Goal: Task Accomplishment & Management: Complete application form

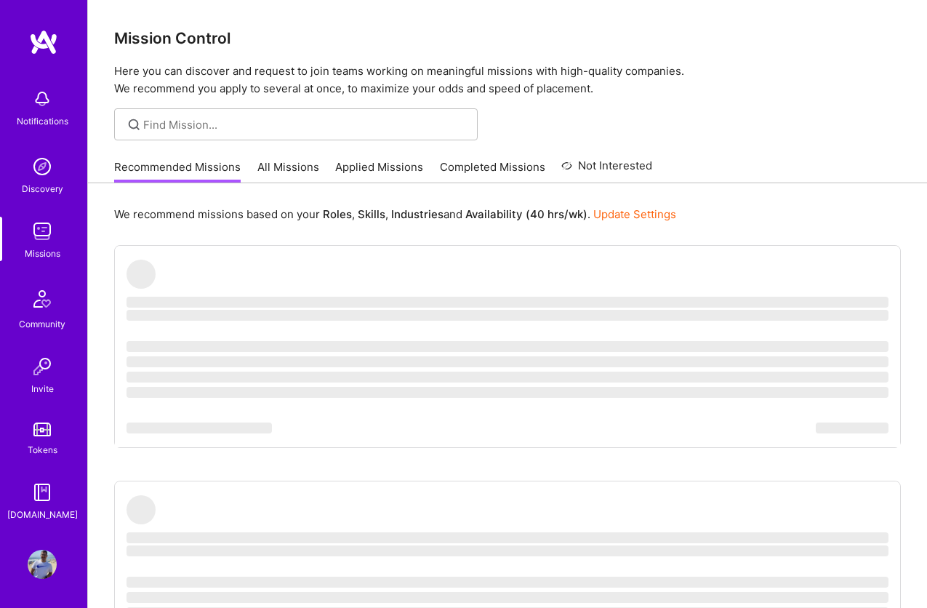
click at [363, 172] on link "Applied Missions" at bounding box center [379, 171] width 88 height 24
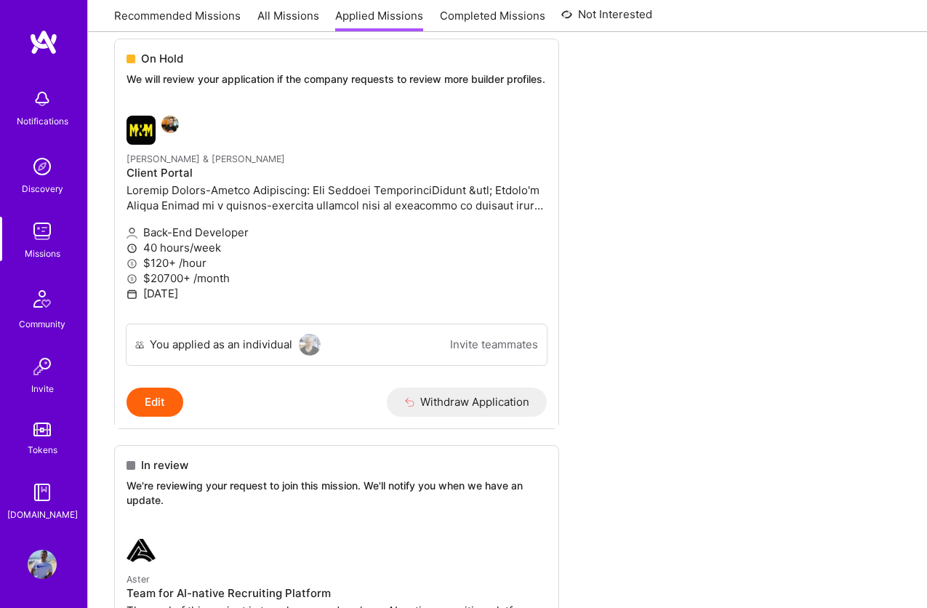
scroll to position [350, 0]
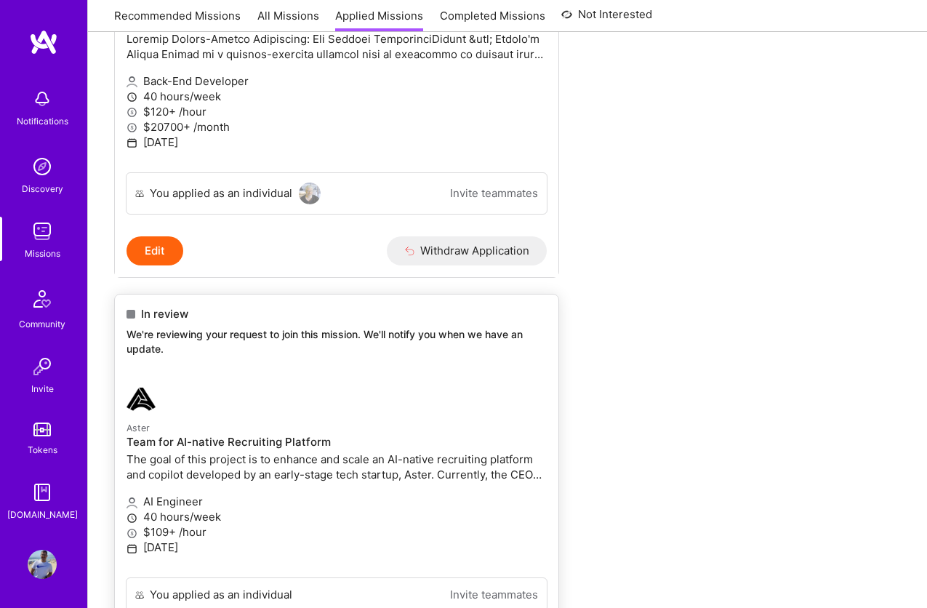
click at [386, 366] on div "In review We're reviewing your request to join this mission. We'll notify you w…" at bounding box center [336, 333] width 443 height 79
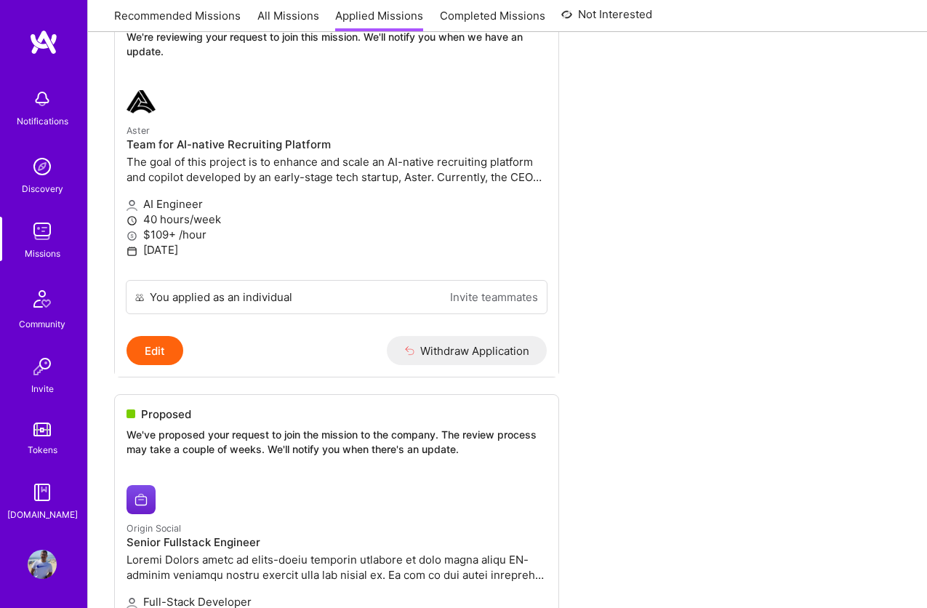
scroll to position [797, 0]
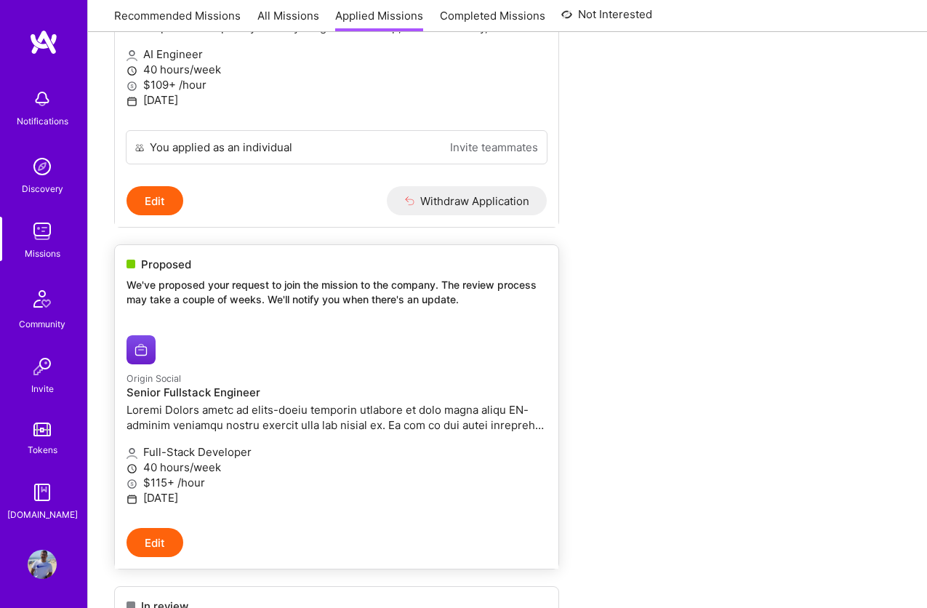
click at [494, 329] on link "Origin Social Senior Fullstack Engineer Full-Stack Developer 40 hours/week $115…" at bounding box center [336, 425] width 443 height 204
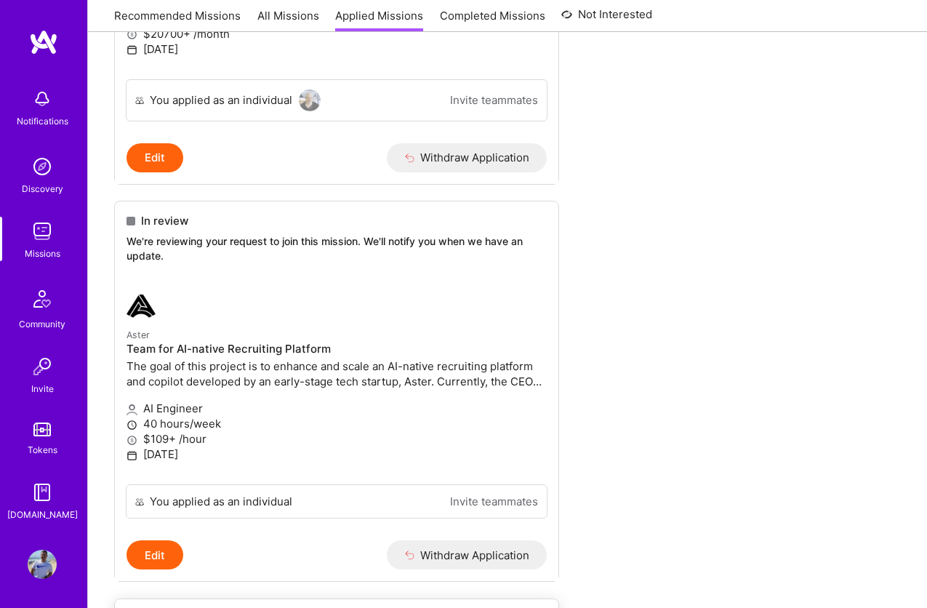
scroll to position [403, 0]
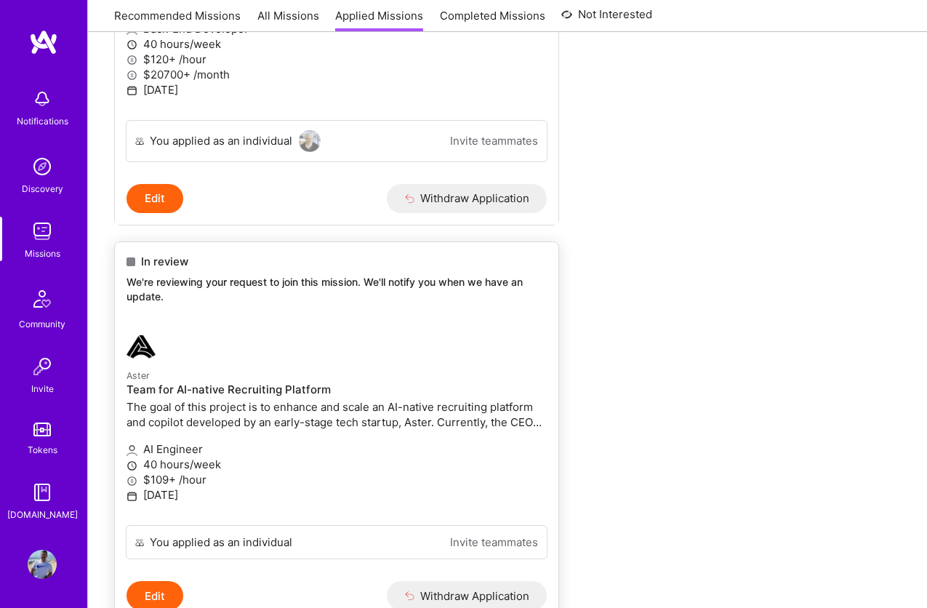
click at [334, 260] on div "In review" at bounding box center [336, 261] width 420 height 15
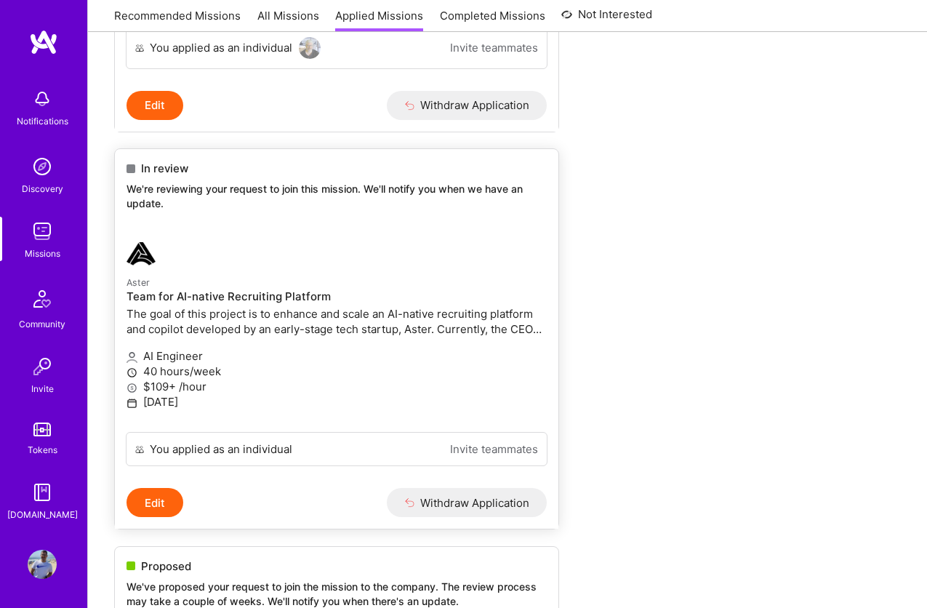
scroll to position [592, 0]
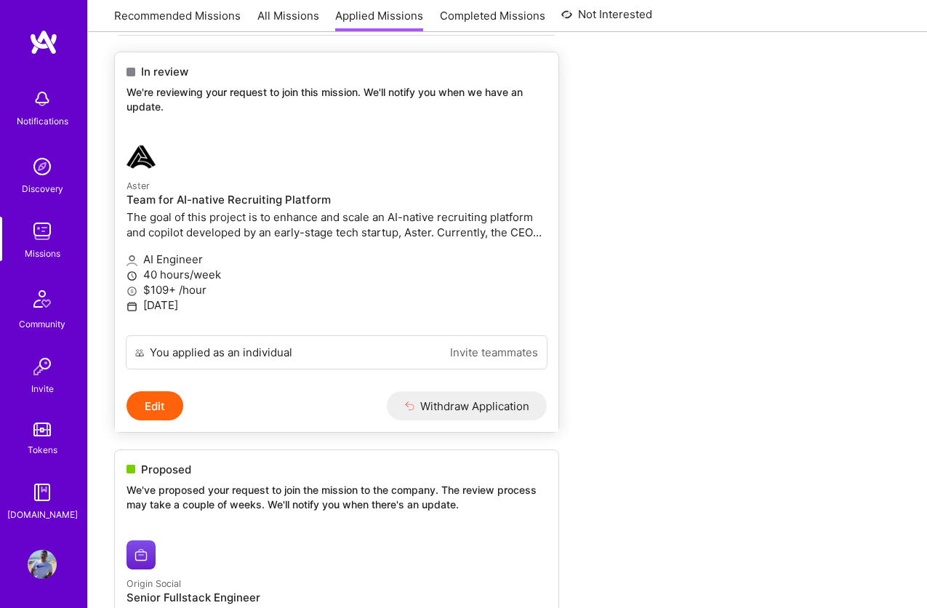
click at [168, 406] on button "Edit" at bounding box center [154, 405] width 57 height 29
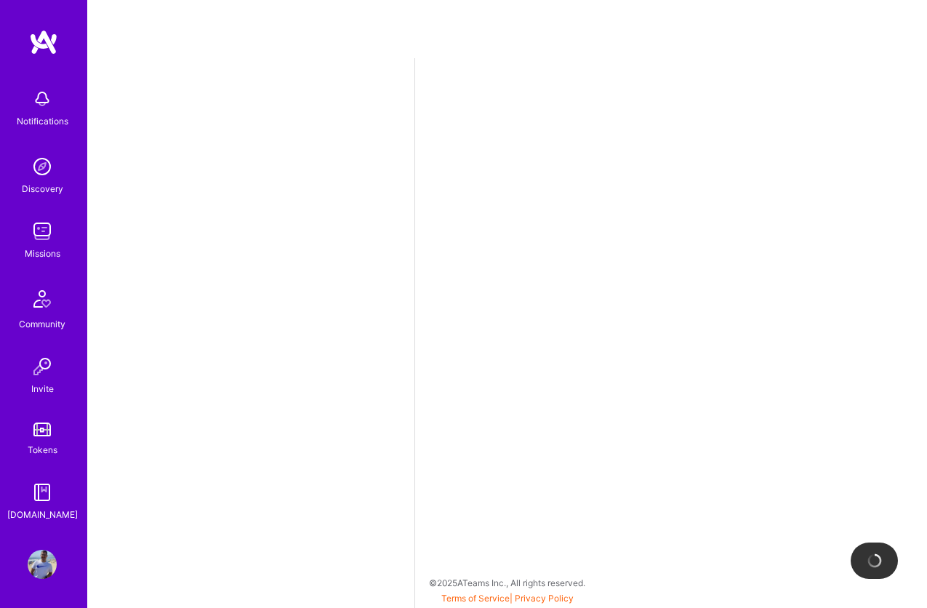
select select "BR"
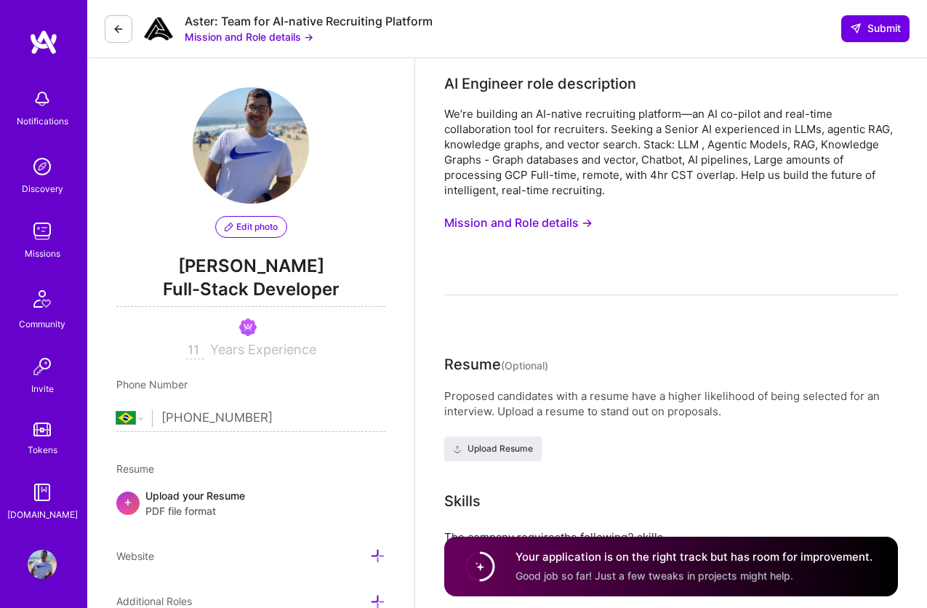
click at [522, 228] on button "Mission and Role details →" at bounding box center [518, 222] width 148 height 27
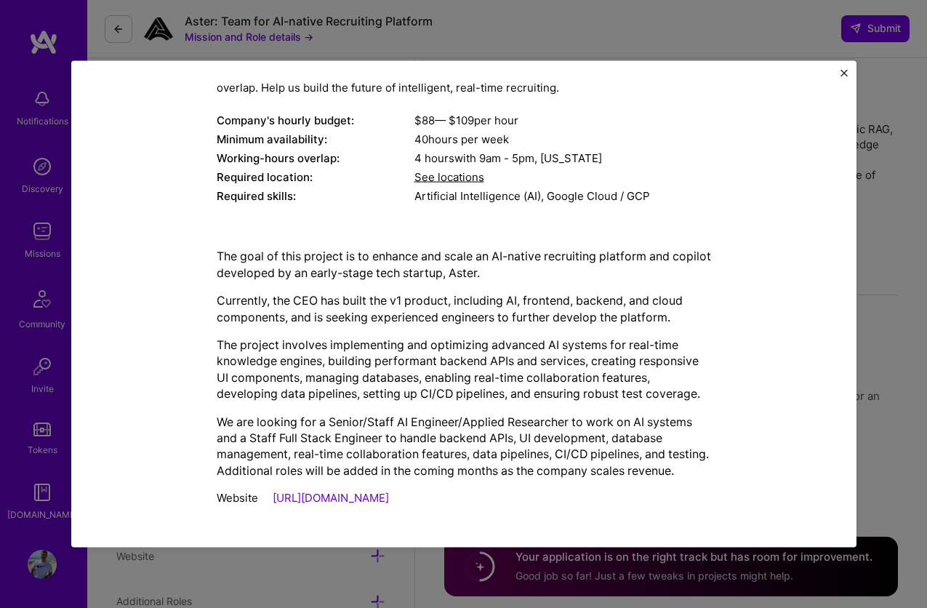
scroll to position [176, 0]
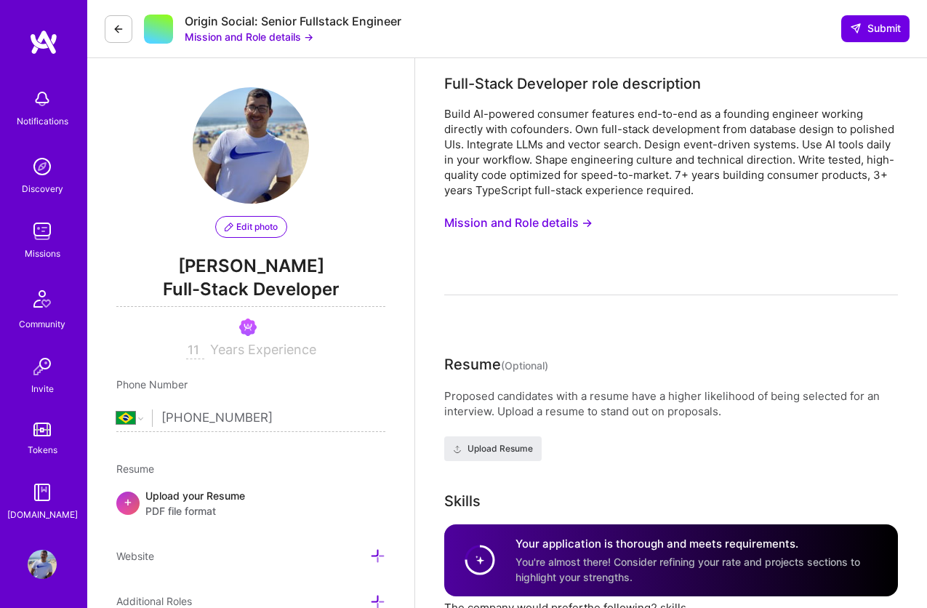
select select "BR"
click at [492, 219] on button "Mission and Role details →" at bounding box center [518, 222] width 148 height 27
click at [116, 33] on icon at bounding box center [119, 29] width 12 height 12
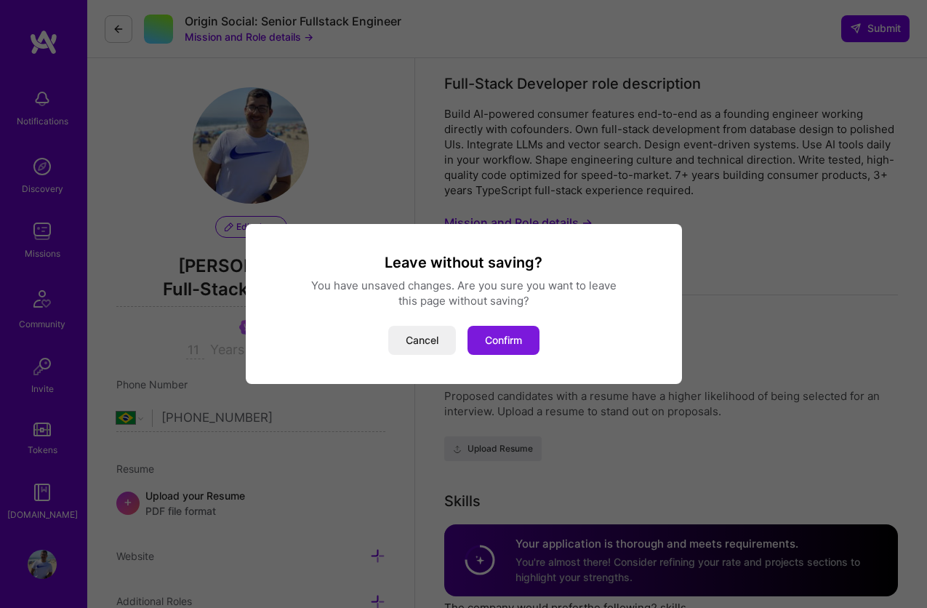
click at [499, 350] on button "Confirm" at bounding box center [503, 340] width 72 height 29
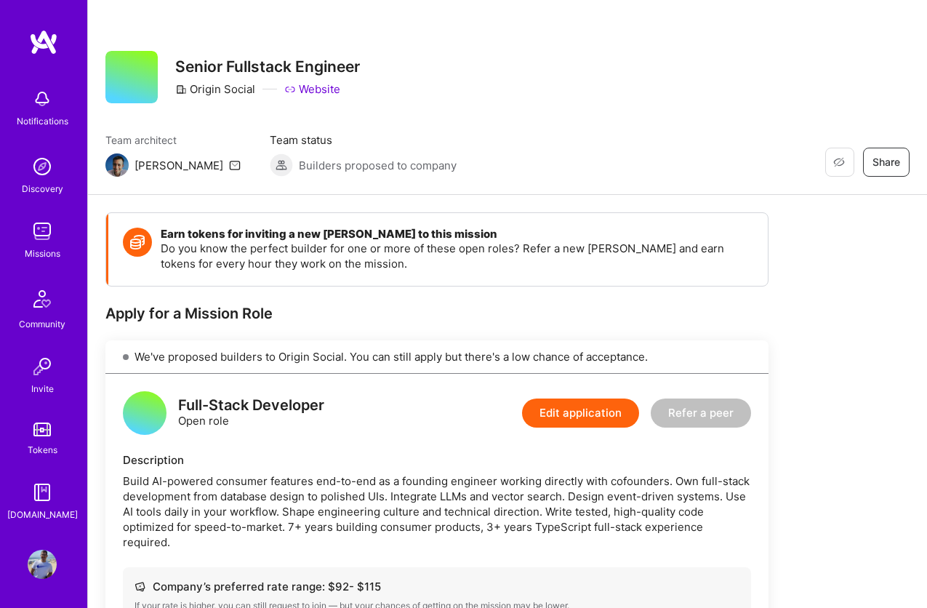
scroll to position [249, 0]
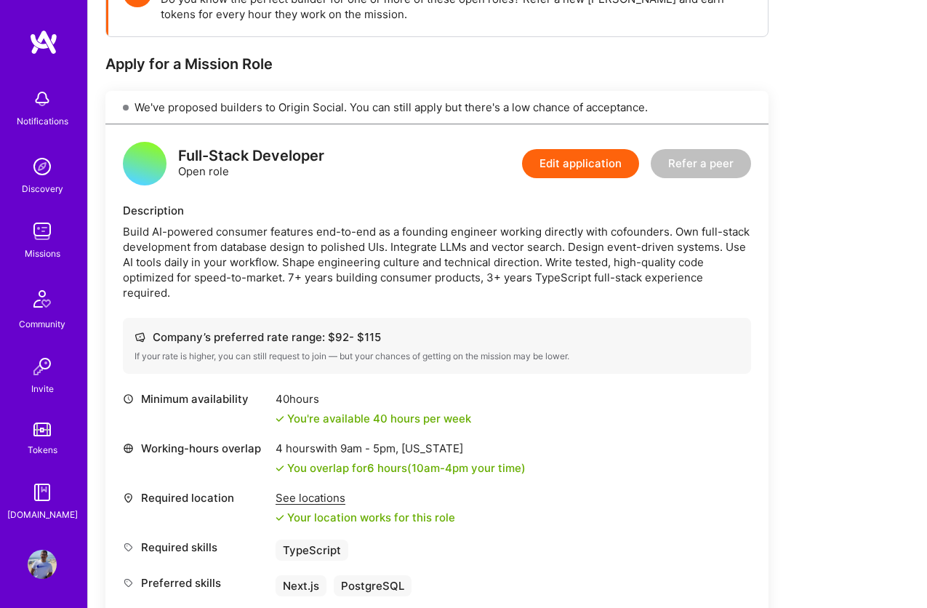
click at [47, 233] on img at bounding box center [42, 231] width 29 height 29
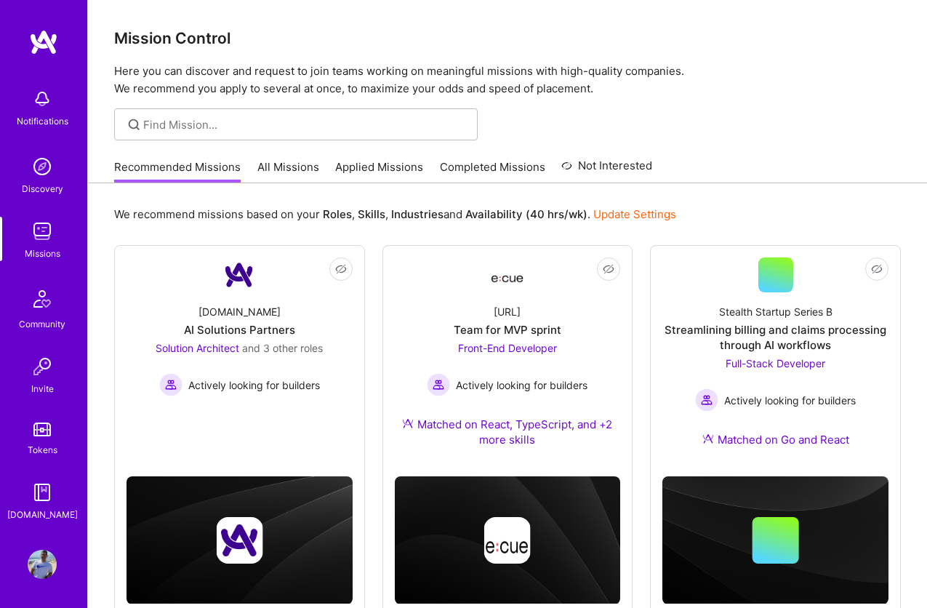
click at [372, 172] on link "Applied Missions" at bounding box center [379, 171] width 88 height 24
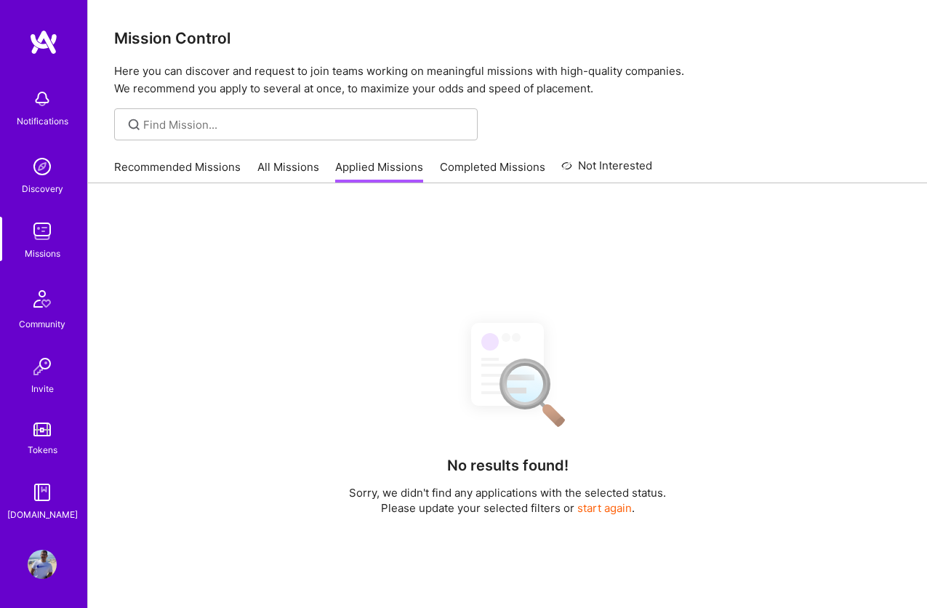
click at [199, 173] on link "Recommended Missions" at bounding box center [177, 171] width 126 height 24
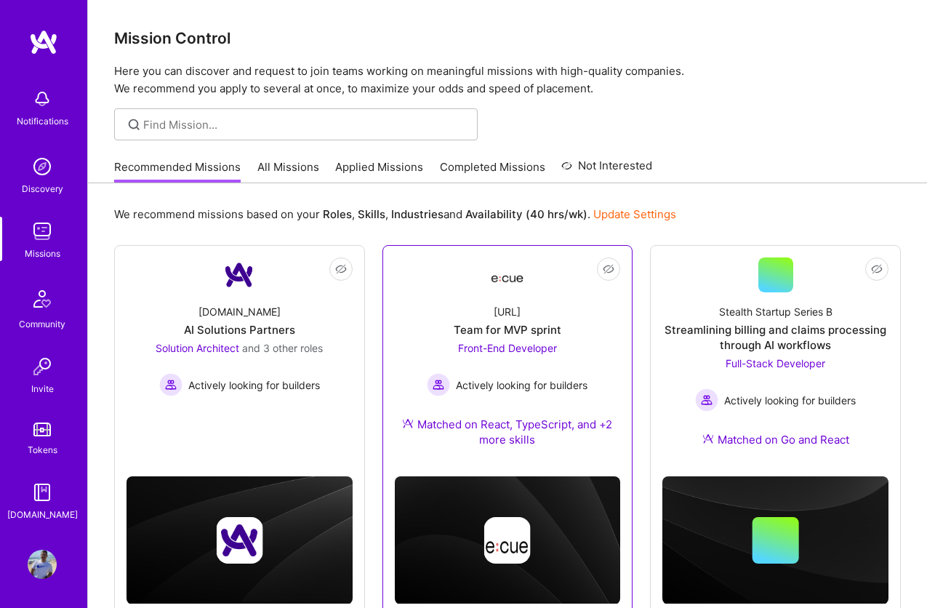
click at [525, 329] on div "Team for MVP sprint" at bounding box center [508, 329] width 108 height 15
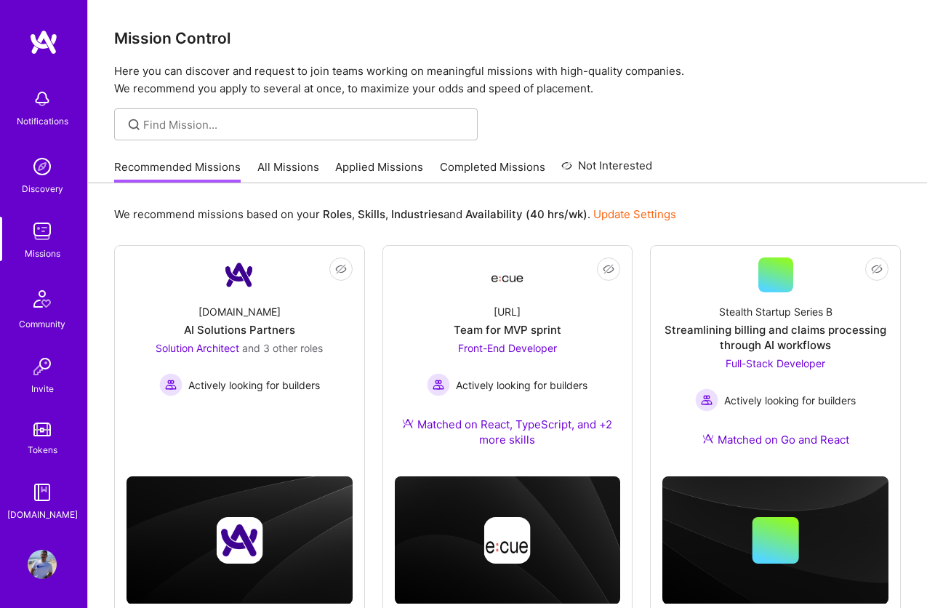
click at [347, 167] on link "Applied Missions" at bounding box center [379, 171] width 88 height 24
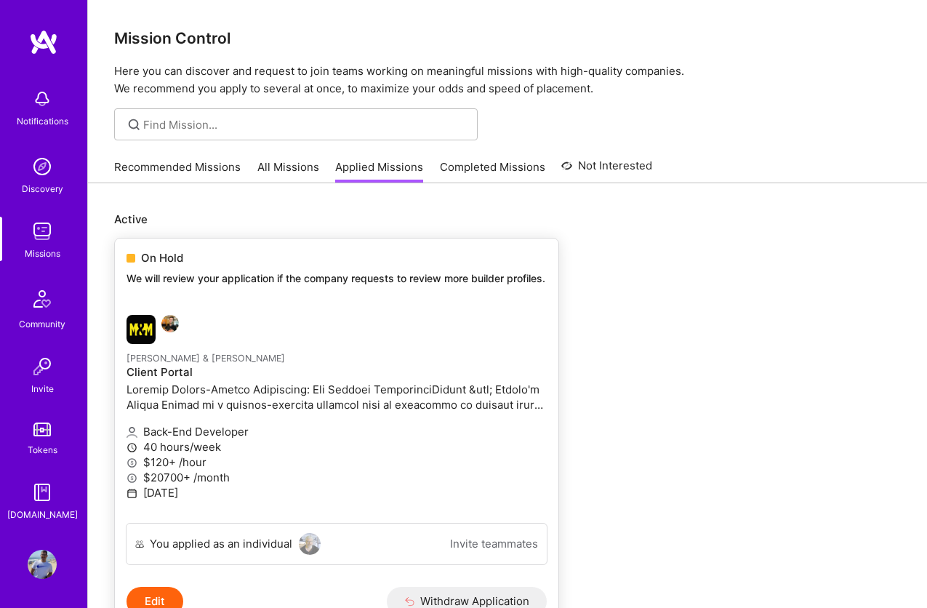
click at [395, 289] on div "On Hold We will review your application if the company requests to review more …" at bounding box center [336, 270] width 443 height 65
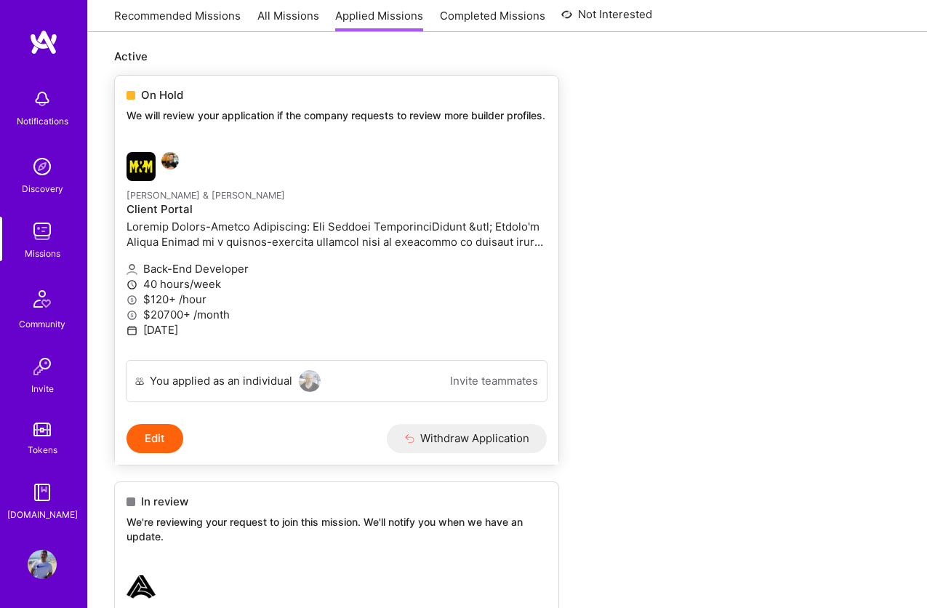
scroll to position [221, 0]
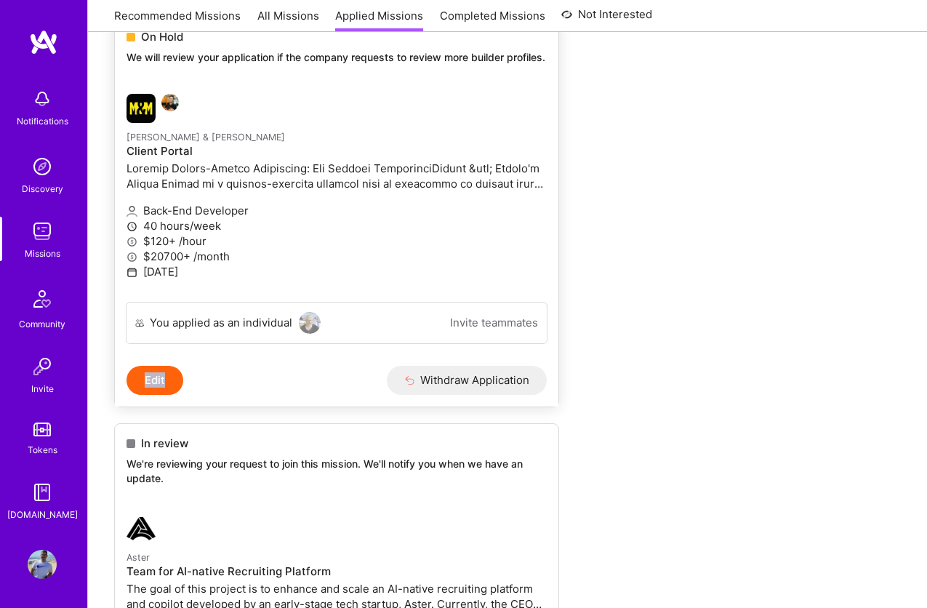
click at [150, 379] on button "Edit" at bounding box center [154, 380] width 57 height 29
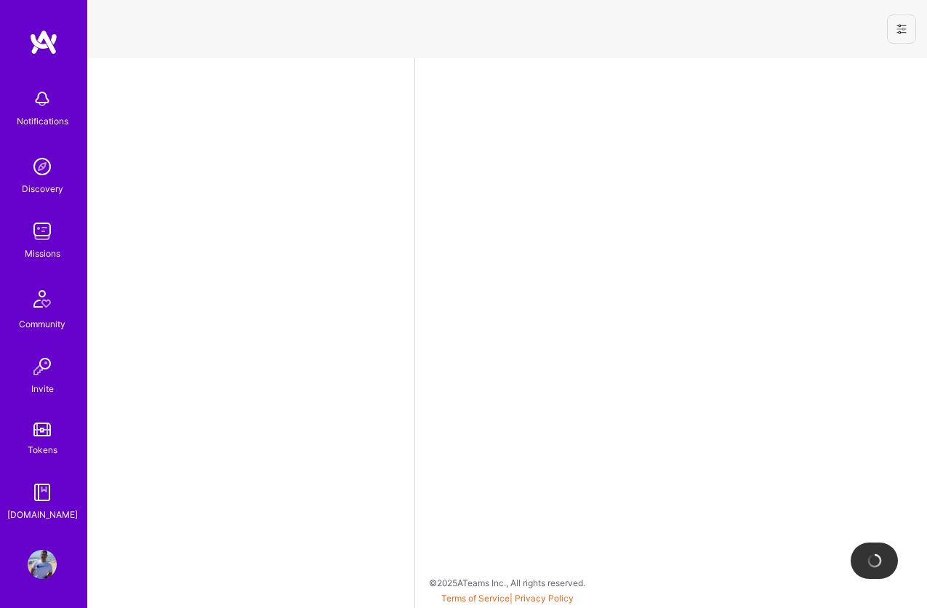
select select "BR"
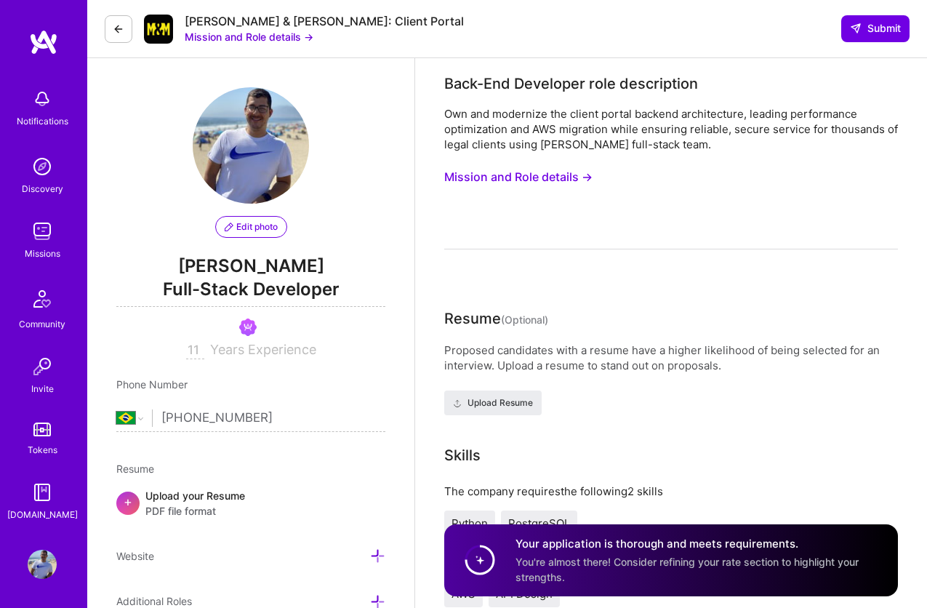
click at [531, 176] on button "Mission and Role details →" at bounding box center [518, 177] width 148 height 27
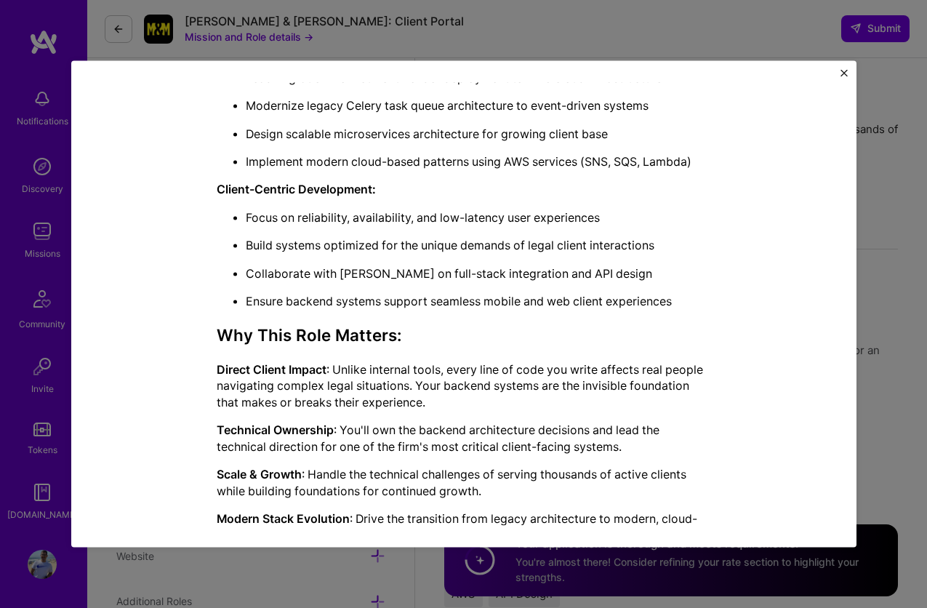
scroll to position [839, 0]
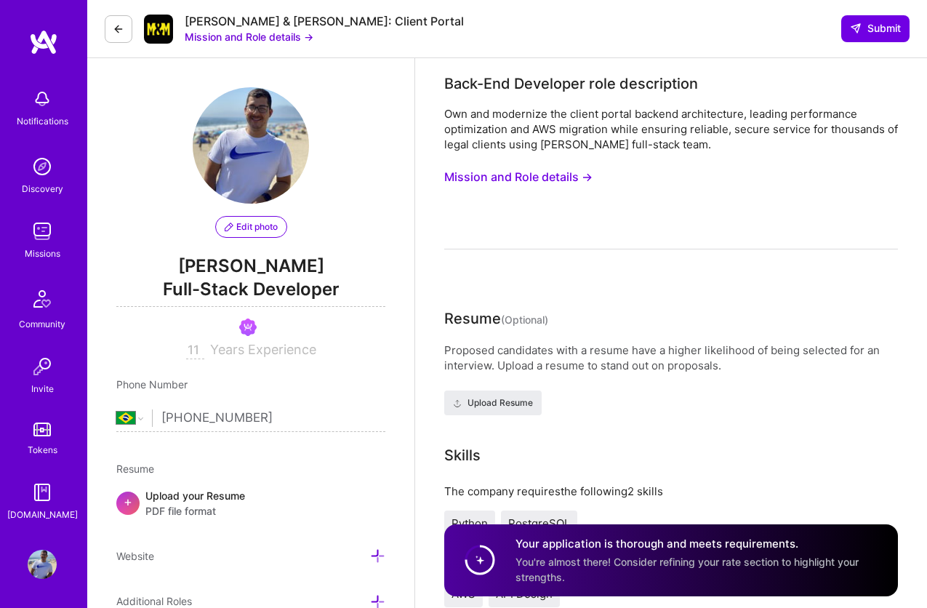
click at [41, 245] on img at bounding box center [42, 231] width 29 height 29
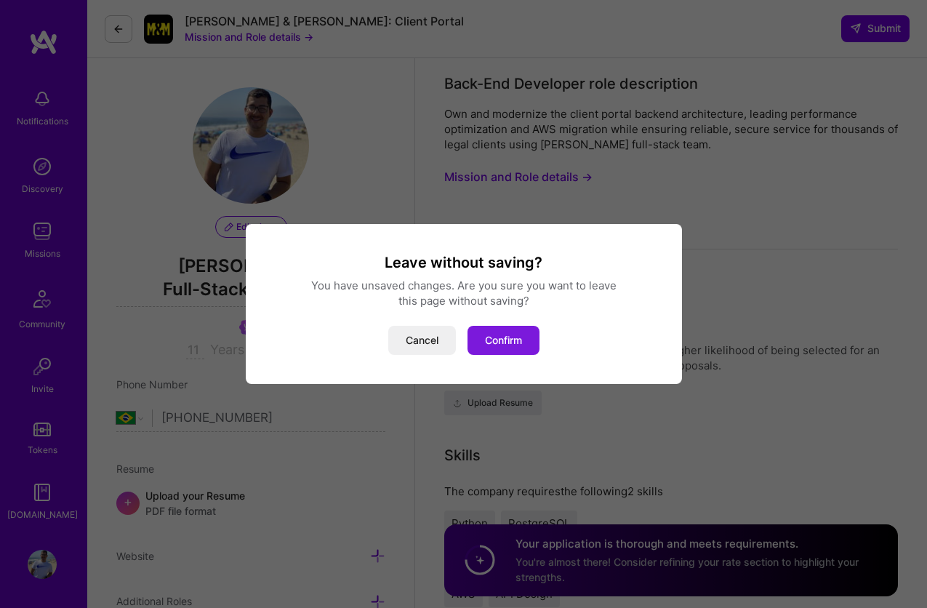
click at [504, 344] on button "Confirm" at bounding box center [503, 340] width 72 height 29
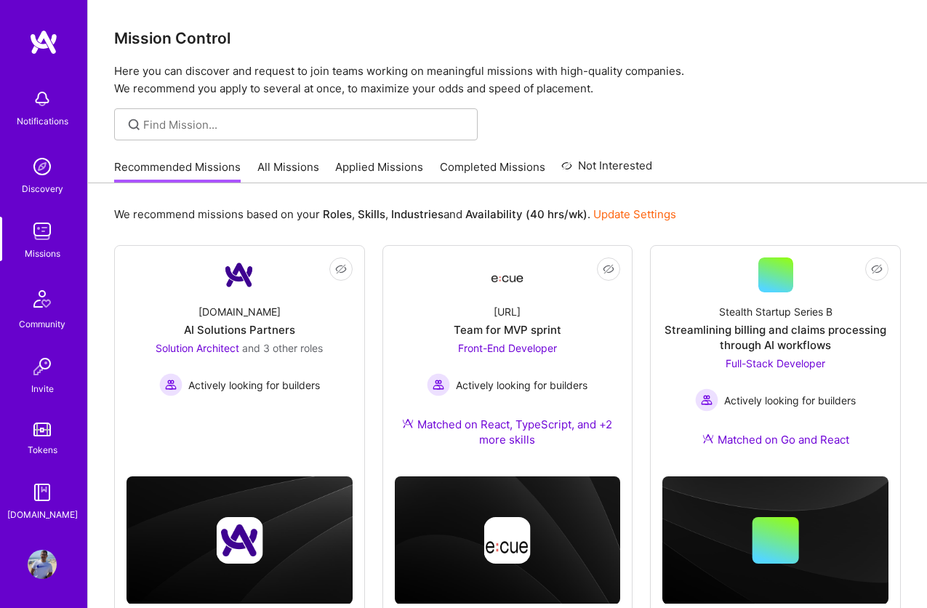
click at [359, 169] on link "Applied Missions" at bounding box center [379, 171] width 88 height 24
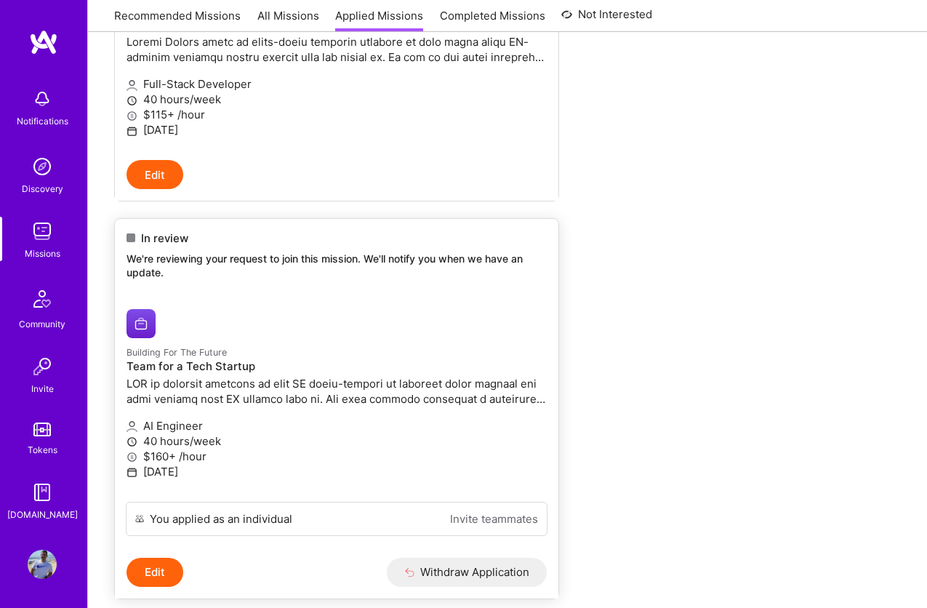
scroll to position [1239, 0]
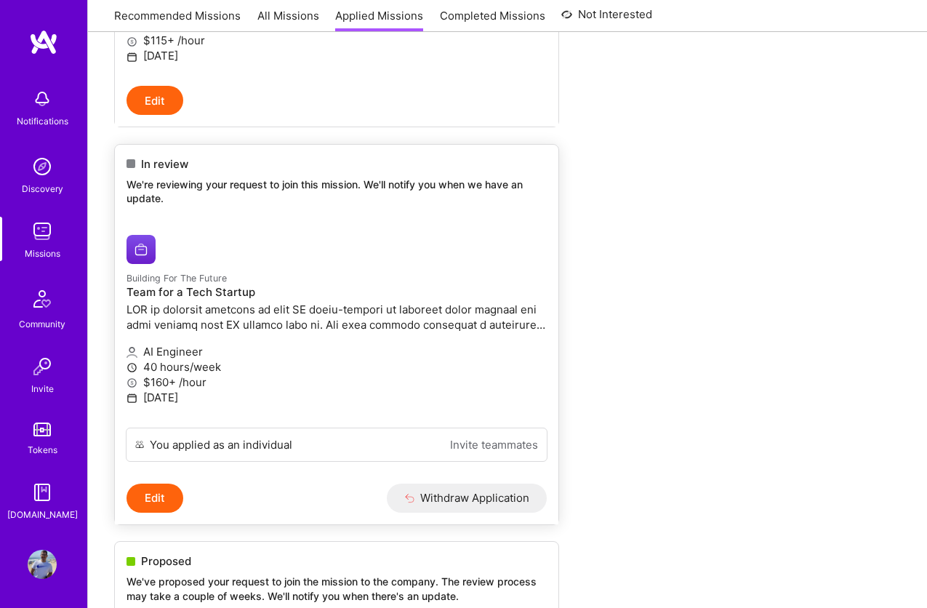
click at [155, 496] on button "Edit" at bounding box center [154, 497] width 57 height 29
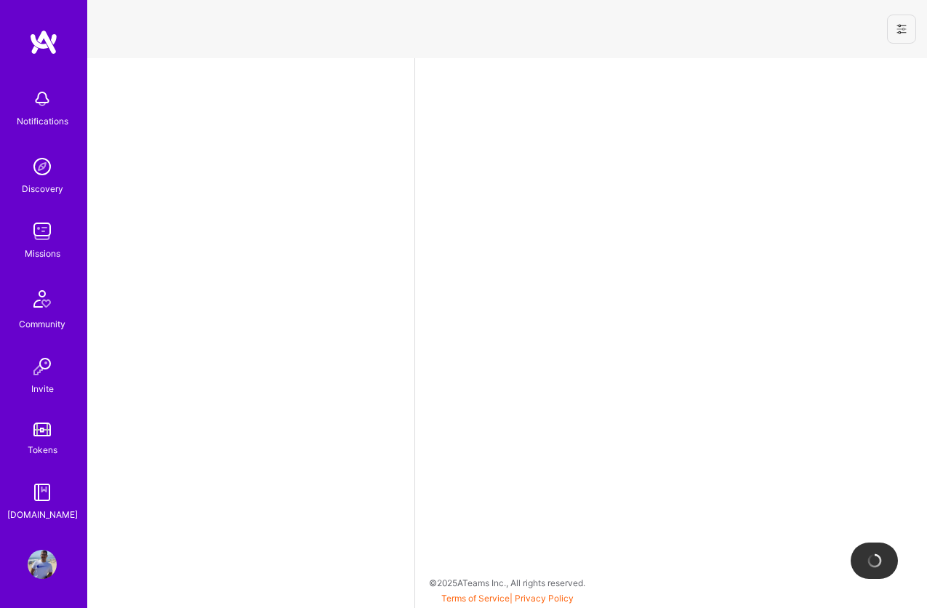
select select "BR"
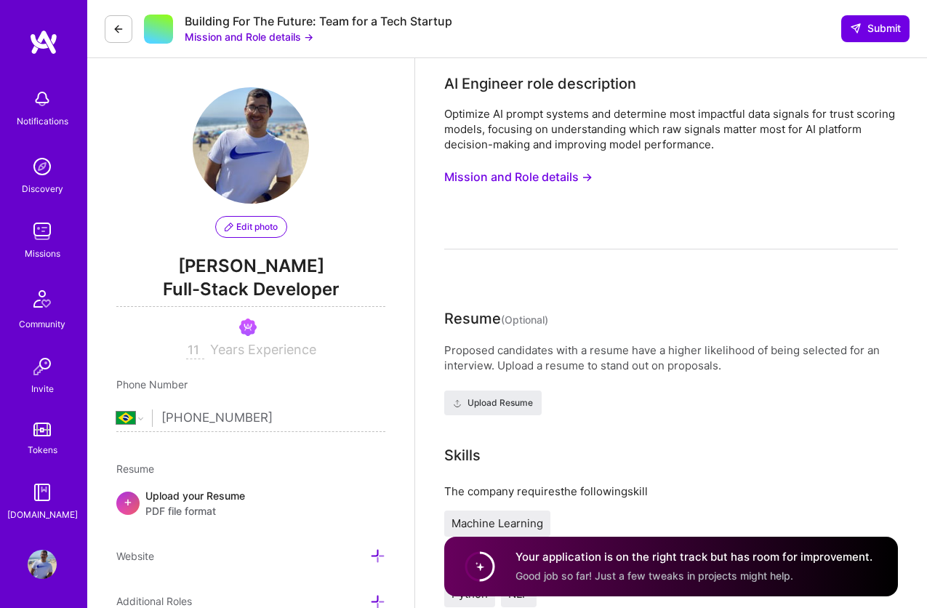
click at [528, 169] on button "Mission and Role details →" at bounding box center [518, 177] width 148 height 27
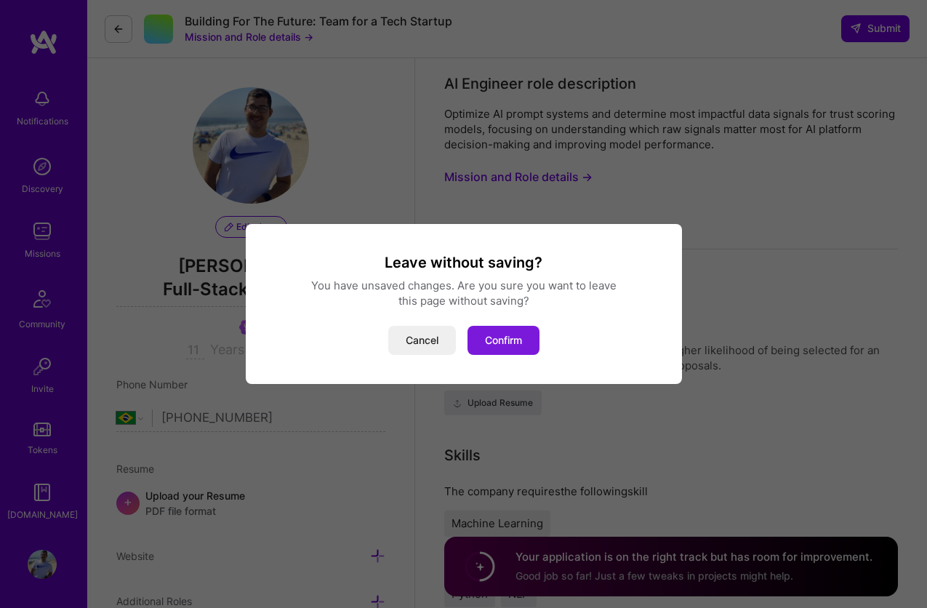
click at [507, 343] on button "Confirm" at bounding box center [503, 340] width 72 height 29
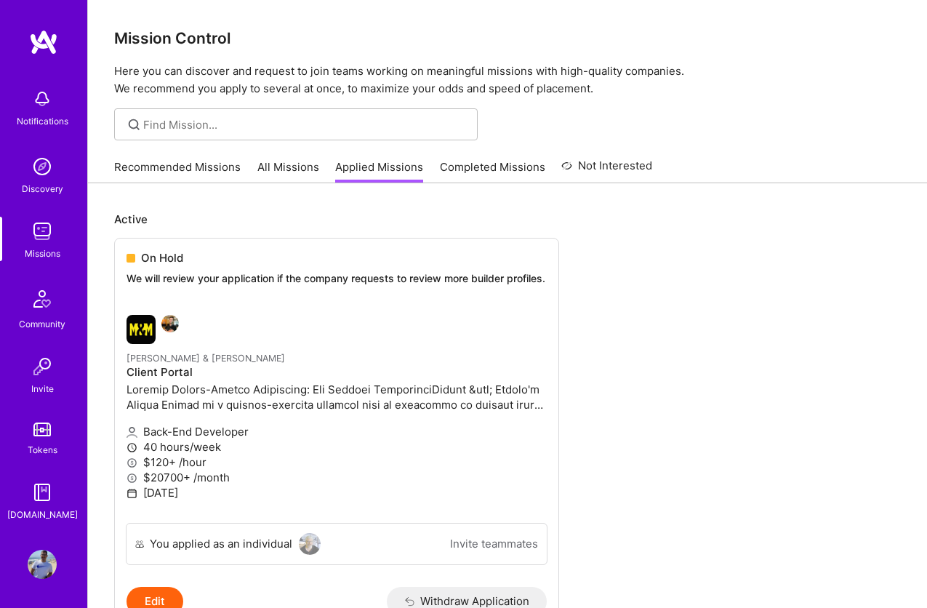
click at [200, 172] on link "Recommended Missions" at bounding box center [177, 171] width 126 height 24
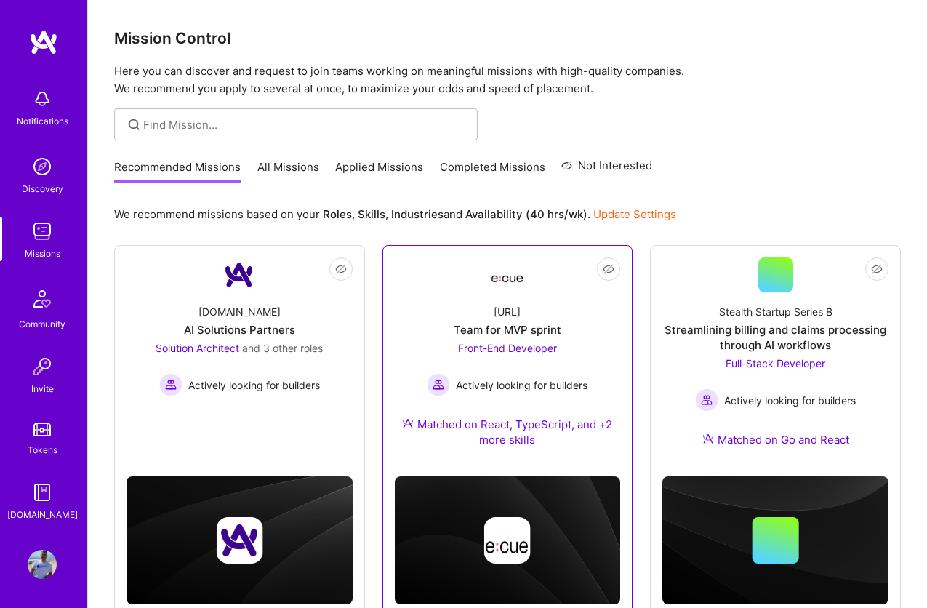
scroll to position [125, 0]
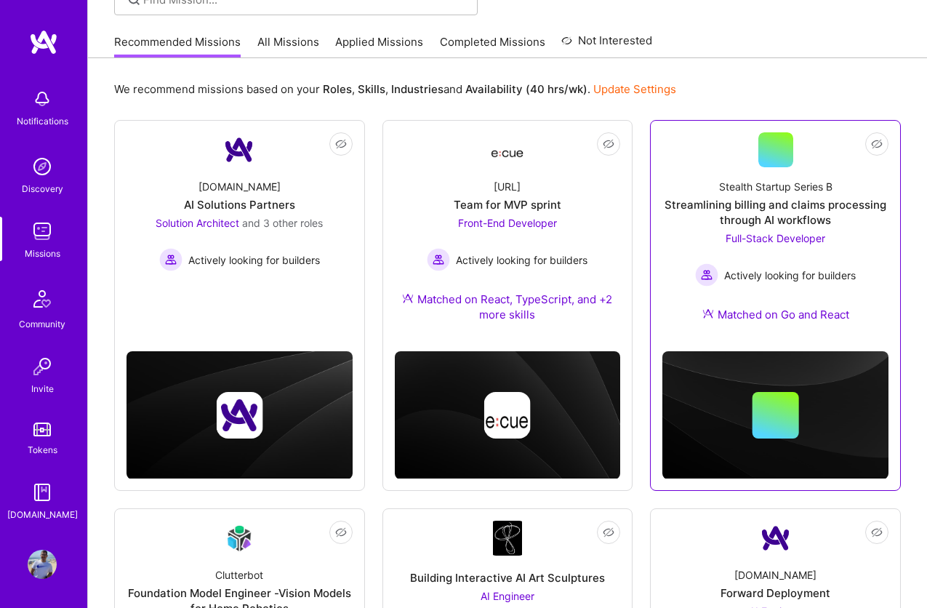
click at [741, 198] on div "Streamlining billing and claims processing through AI workflows" at bounding box center [775, 212] width 226 height 31
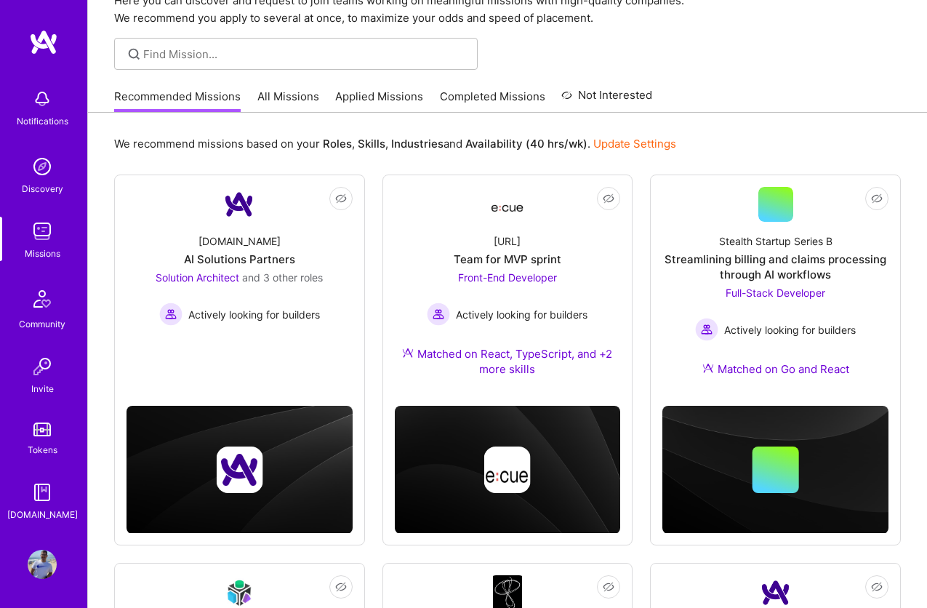
scroll to position [12, 0]
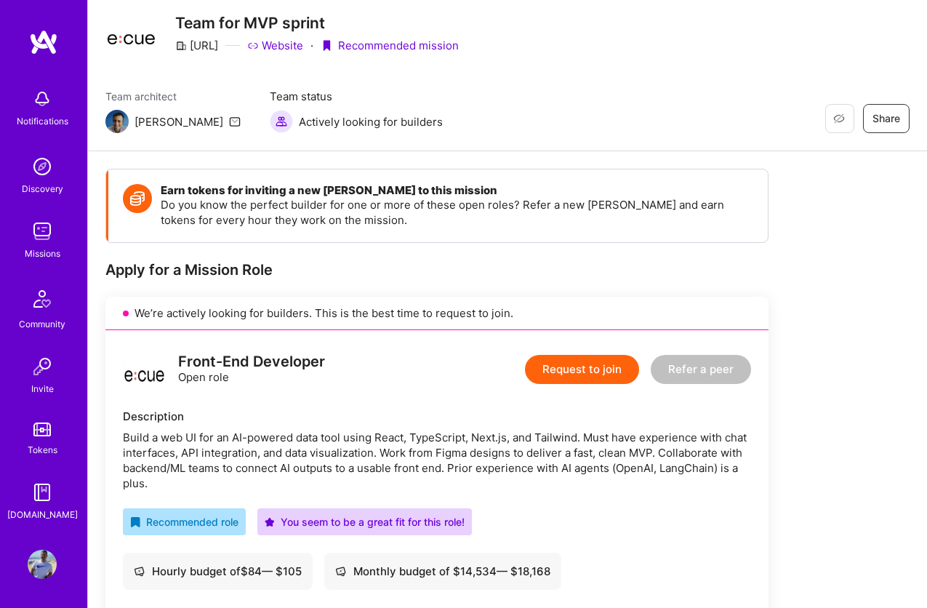
scroll to position [46, 0]
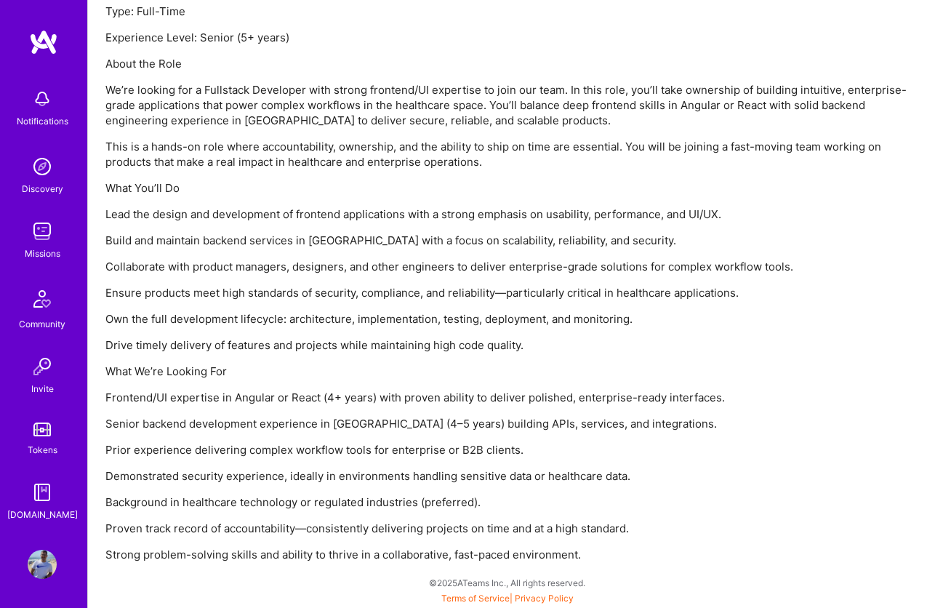
scroll to position [844, 0]
